Goal: Find specific page/section: Find specific page/section

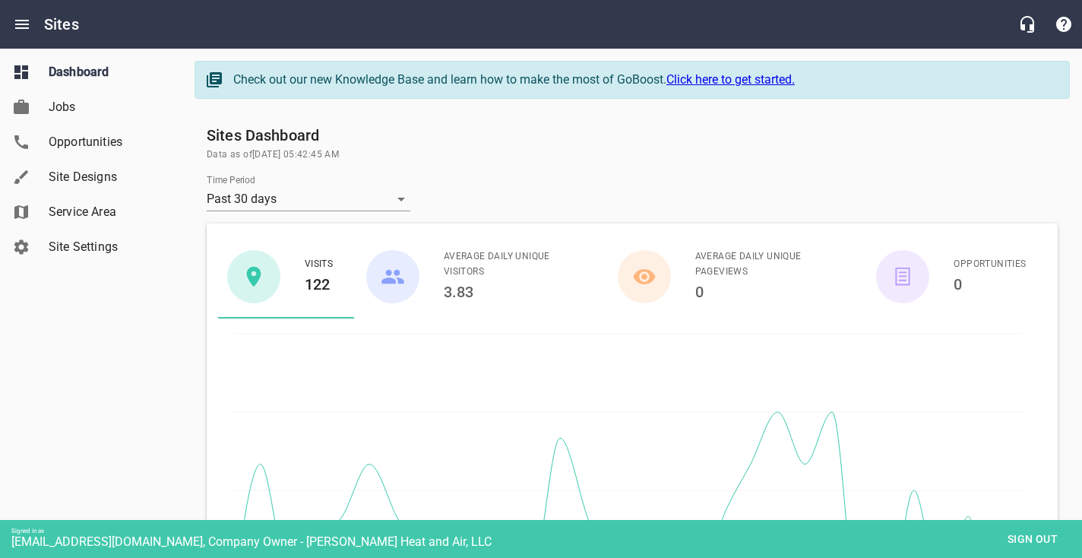
click at [77, 179] on span "Site Designs" at bounding box center [106, 177] width 115 height 18
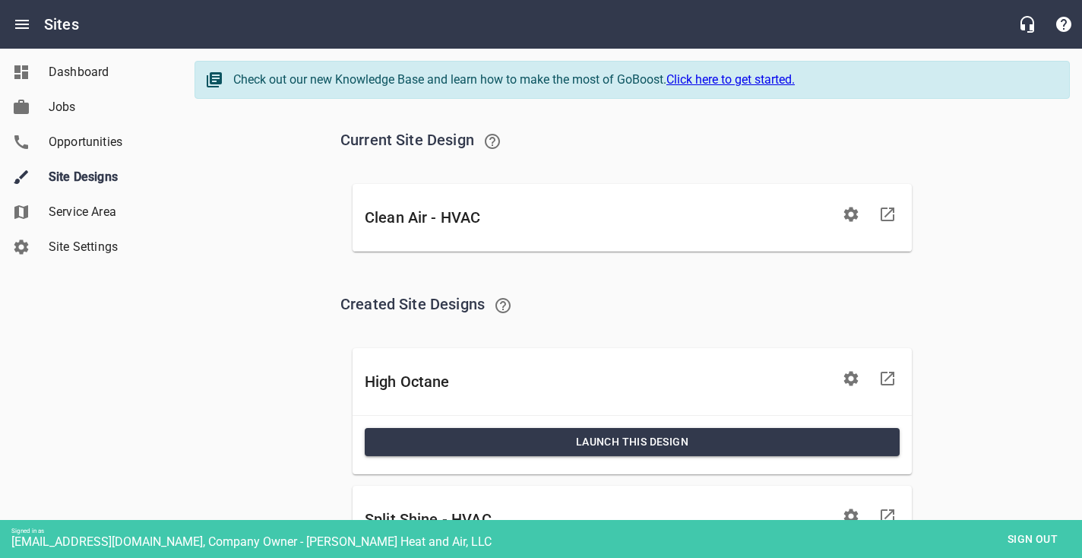
click at [889, 210] on icon at bounding box center [887, 214] width 18 height 18
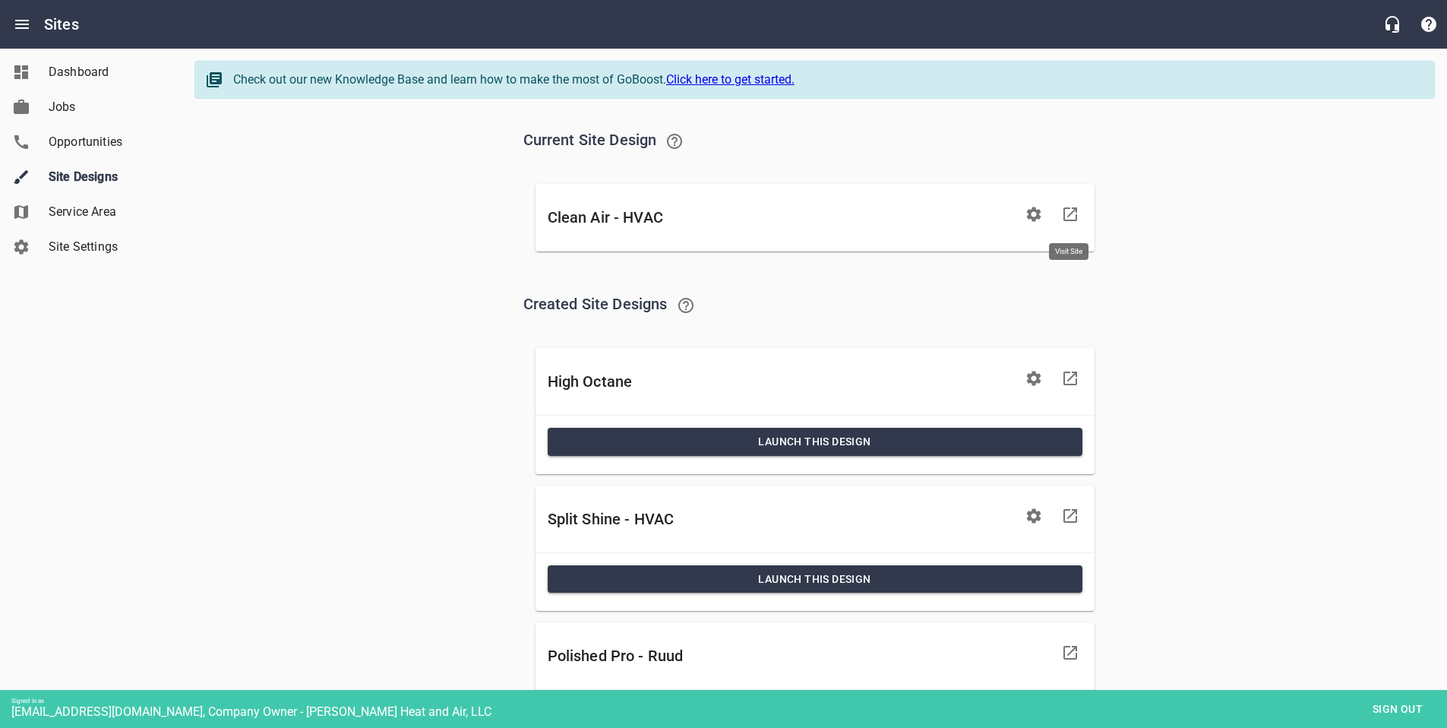
click at [1092, 557] on span "Sign out" at bounding box center [1398, 709] width 64 height 19
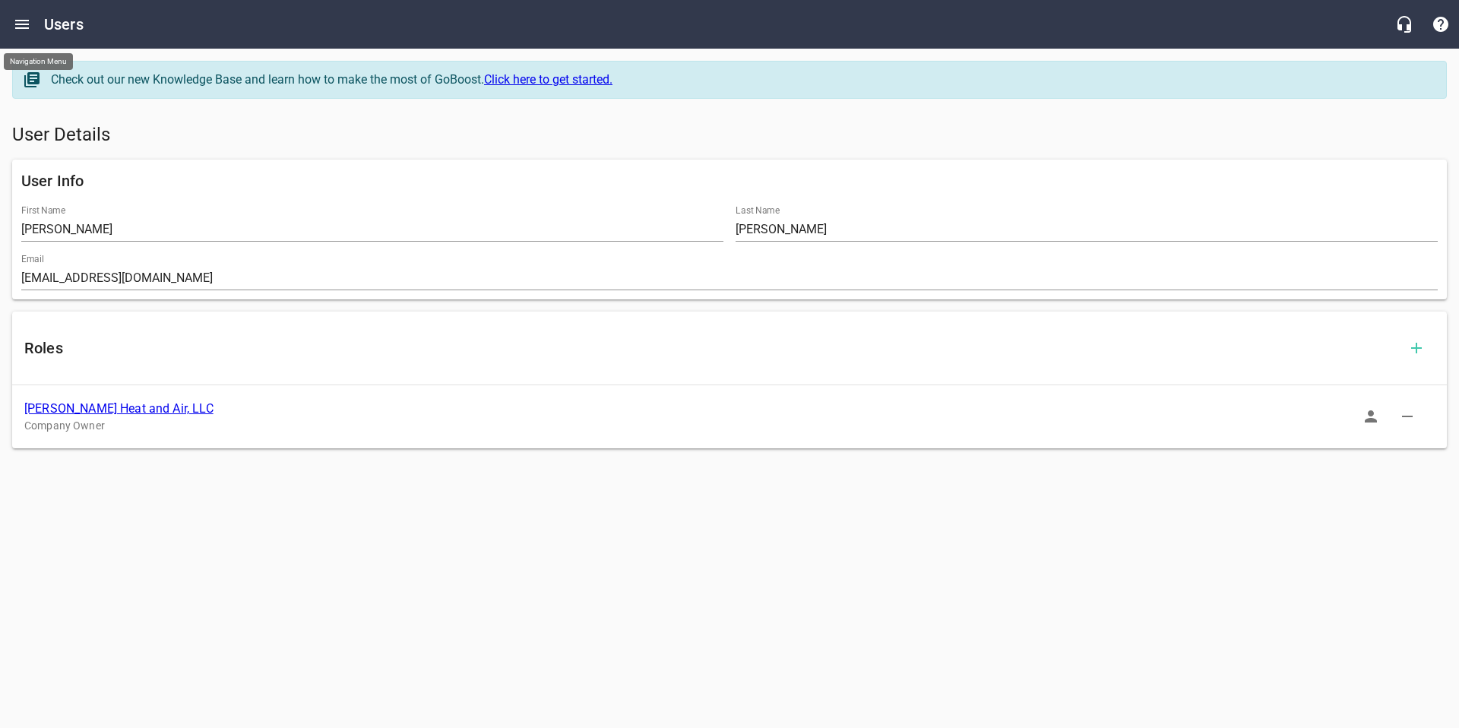
click at [26, 27] on icon "Open drawer" at bounding box center [22, 24] width 14 height 9
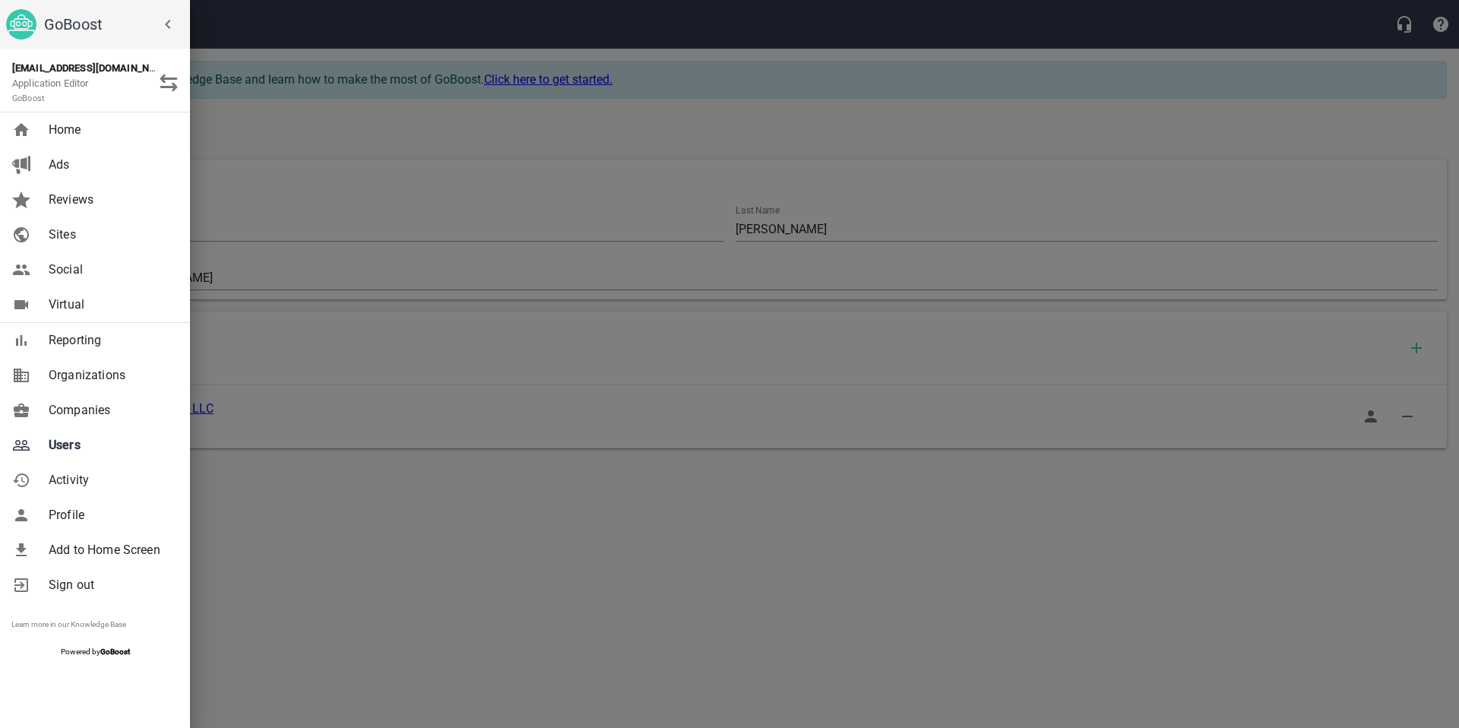
click at [54, 409] on span "Companies" at bounding box center [110, 410] width 123 height 18
